Goal: Transaction & Acquisition: Purchase product/service

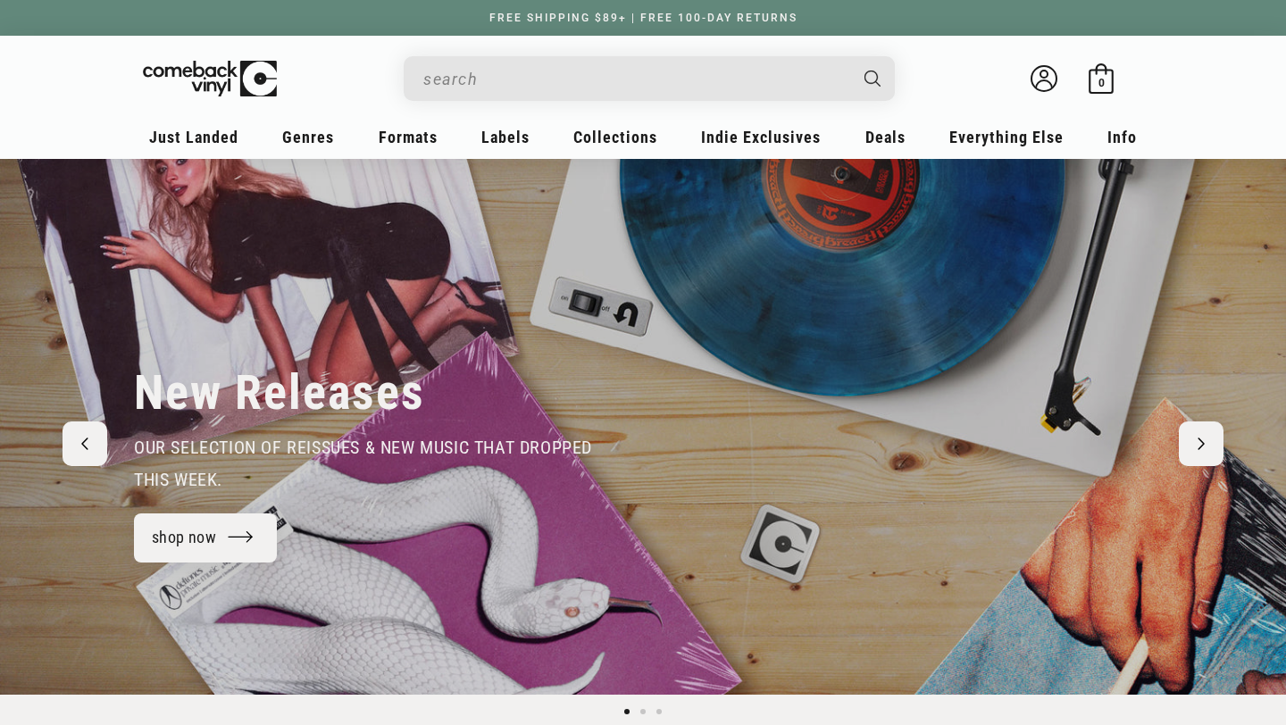
click at [510, 58] on div "Search" at bounding box center [657, 77] width 473 height 43
click at [514, 82] on input "When autocomplete results are available use up and down arrows to review and en…" at bounding box center [634, 79] width 423 height 37
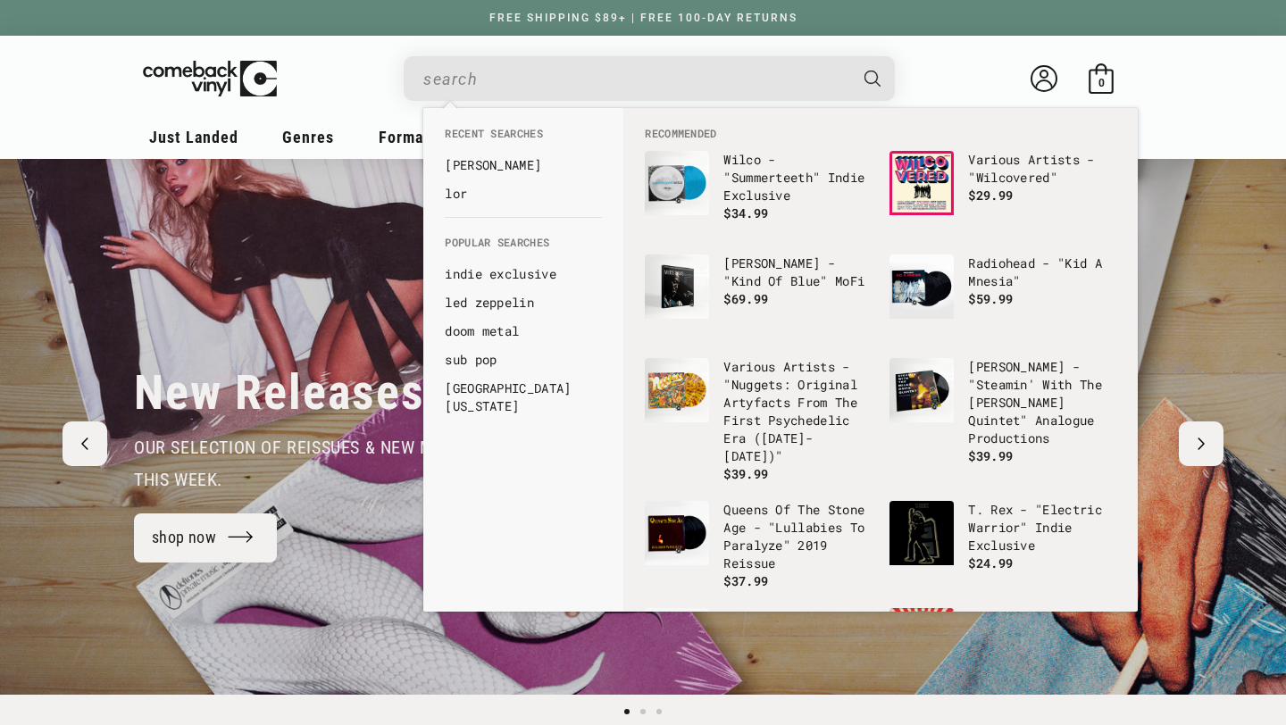
paste input "The Life of a Showgirl"
type input "The Life of a Showgirl"
click at [852, 56] on button "Search" at bounding box center [874, 78] width 45 height 45
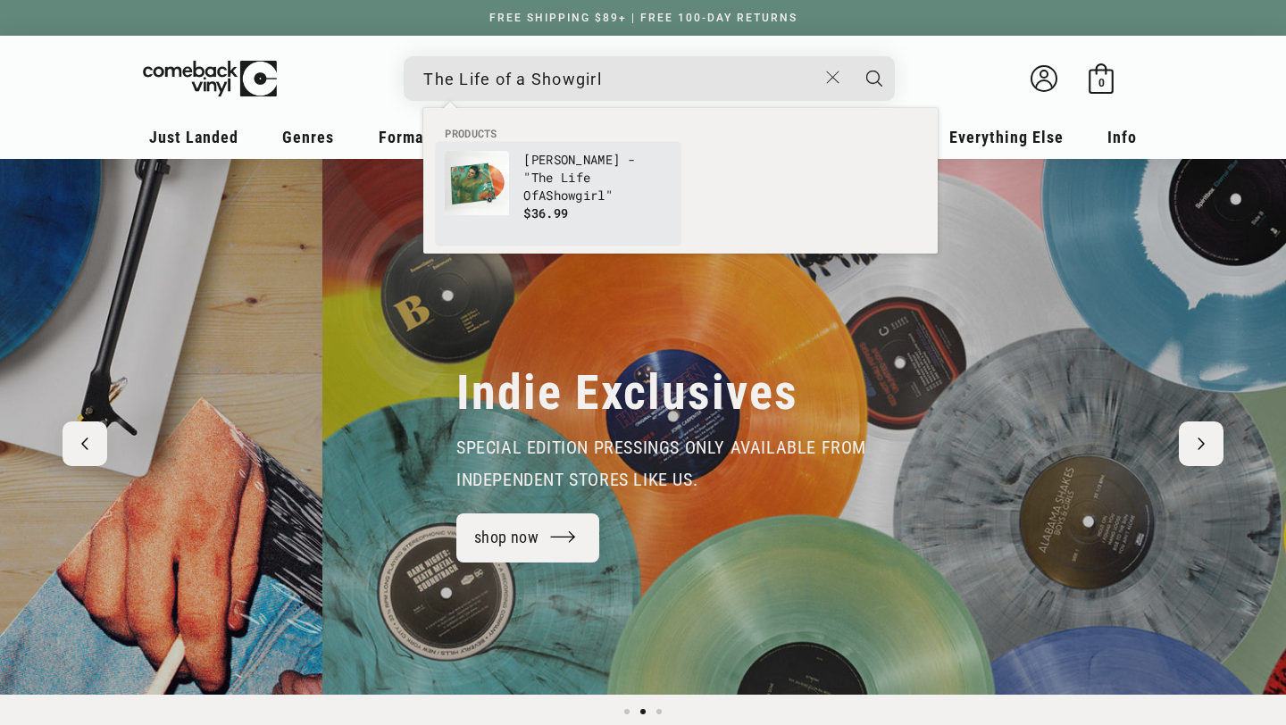
click at [487, 198] on img "Products" at bounding box center [477, 183] width 64 height 64
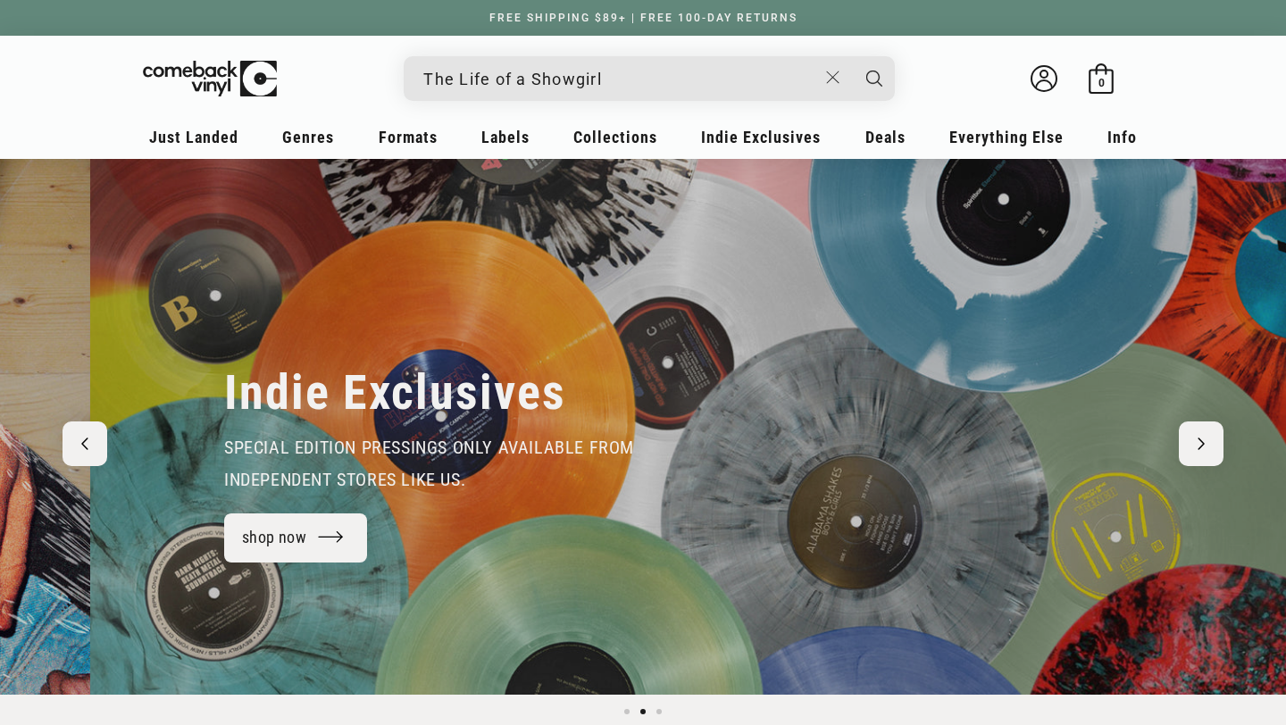
scroll to position [0, 1251]
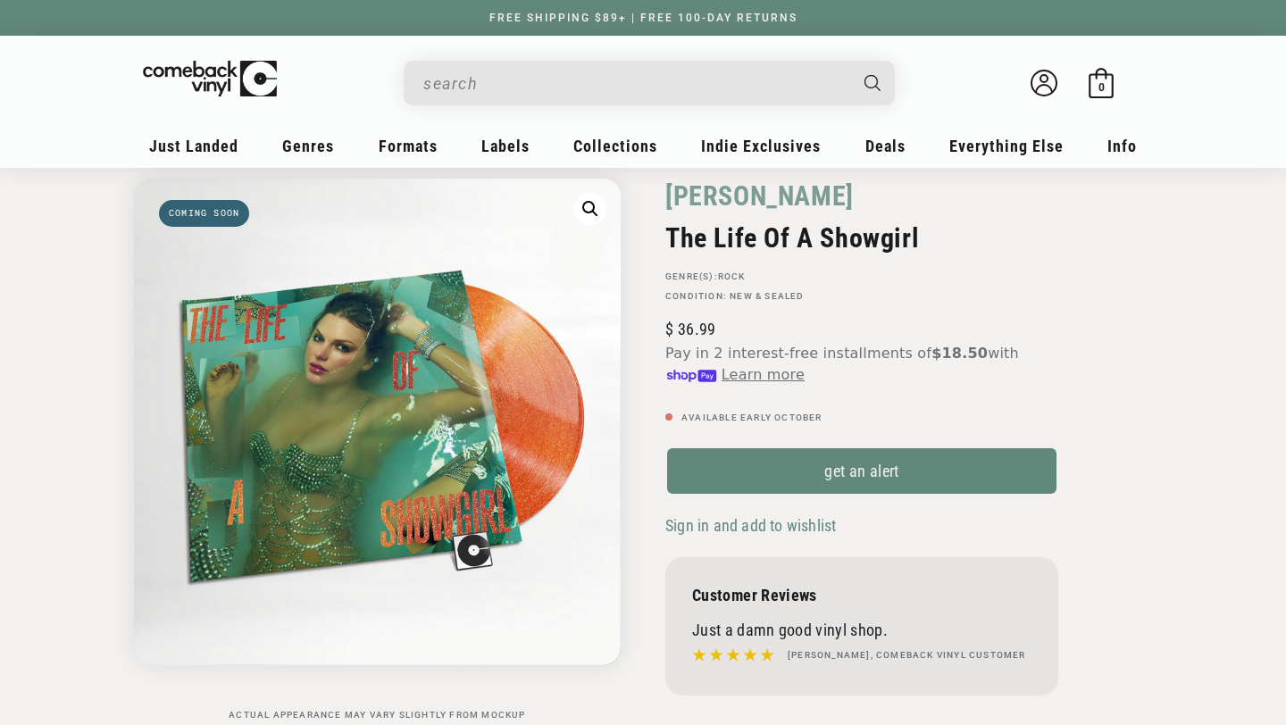
scroll to position [79, 0]
